Goal: Information Seeking & Learning: Learn about a topic

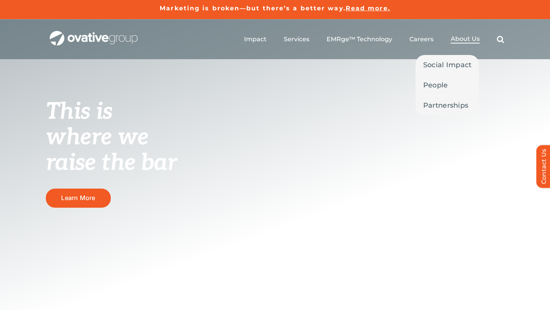
click at [454, 39] on span "About Us" at bounding box center [465, 39] width 29 height 8
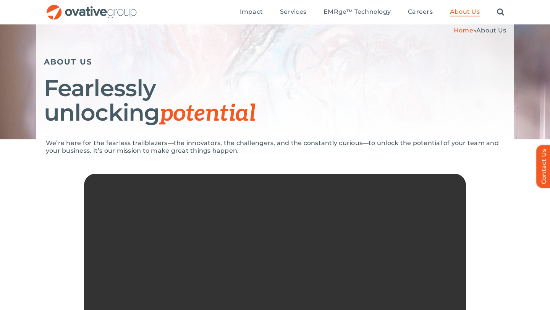
scroll to position [63, 0]
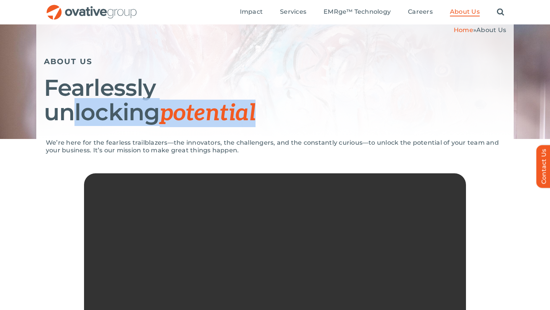
drag, startPoint x: 260, startPoint y: 117, endPoint x: 59, endPoint y: 105, distance: 201.3
click at [59, 105] on h1 "Fearlessly unlocking potential" at bounding box center [275, 101] width 462 height 50
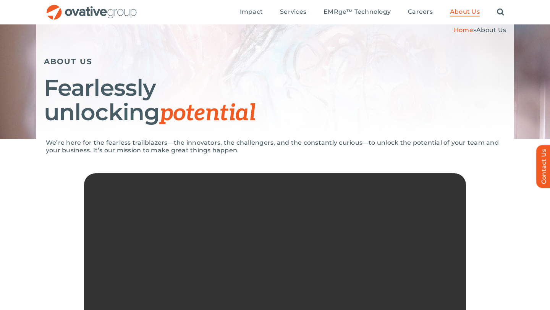
click at [89, 124] on h1 "Fearlessly unlocking potential" at bounding box center [275, 101] width 462 height 50
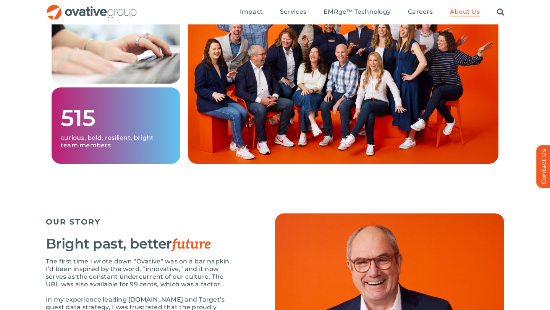
scroll to position [0, 0]
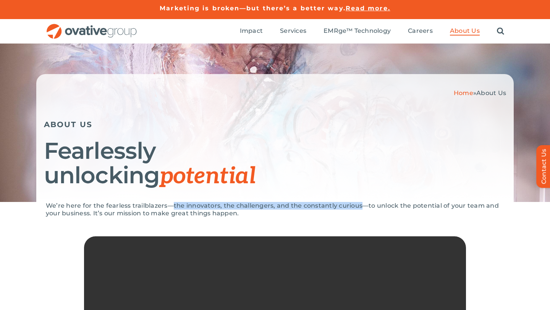
drag, startPoint x: 359, startPoint y: 207, endPoint x: 173, endPoint y: 206, distance: 186.4
click at [173, 206] on p "We’re here for the fearless trailblazers—the innovators, the challengers, and t…" at bounding box center [275, 209] width 458 height 15
copy p "the innovators, the challengers, and the constantly curious"
click at [303, 165] on h1 "Fearlessly unlocking potential" at bounding box center [275, 164] width 462 height 50
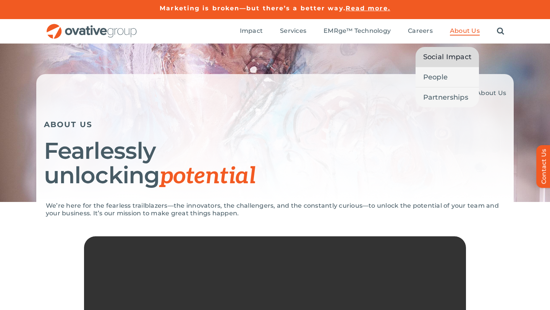
click at [448, 54] on span "Social Impact" at bounding box center [447, 57] width 49 height 11
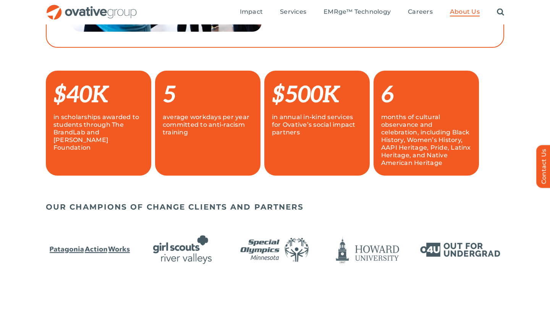
scroll to position [497, 0]
